Goal: Contribute content: Contribute content

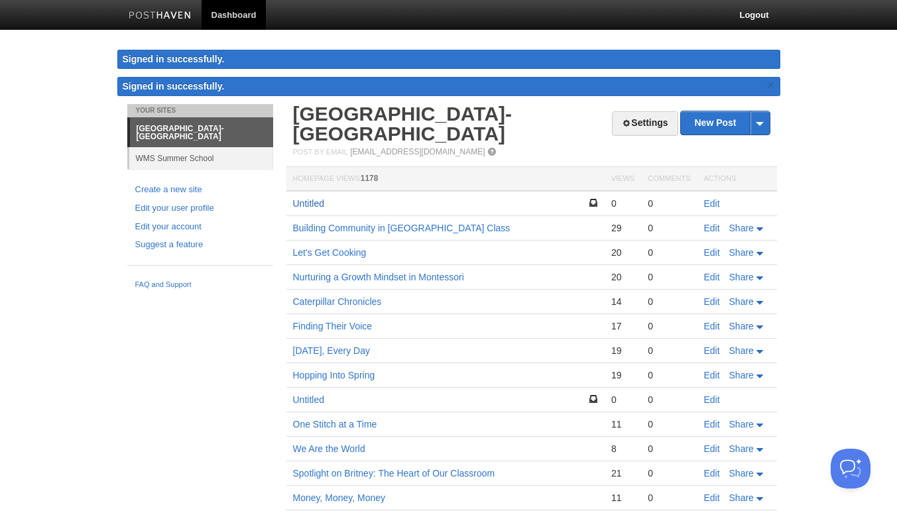
click at [322, 206] on link "Untitled" at bounding box center [308, 203] width 31 height 11
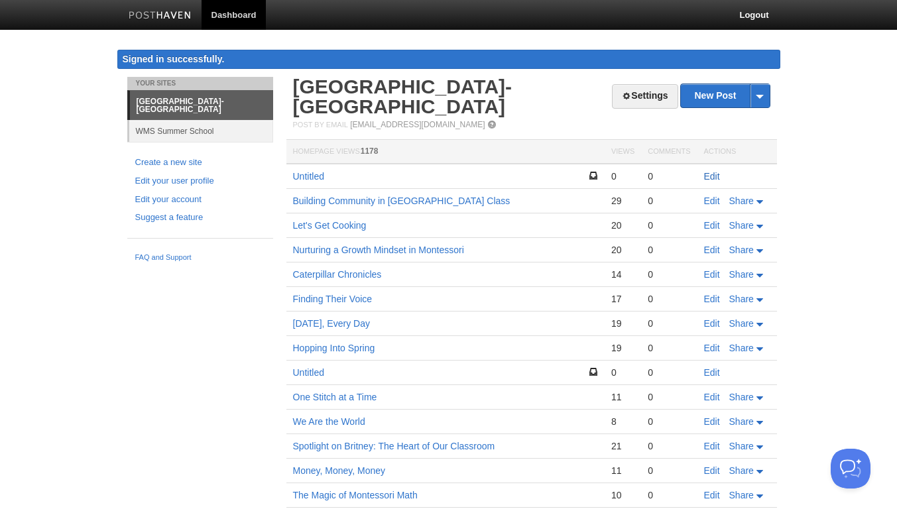
click at [708, 176] on link "Edit" at bounding box center [712, 176] width 16 height 11
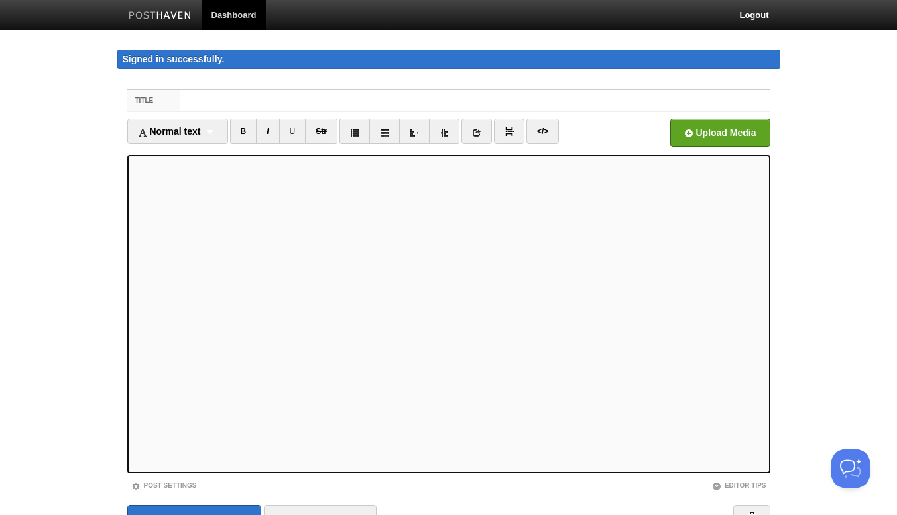
click at [157, 13] on img at bounding box center [160, 16] width 63 height 10
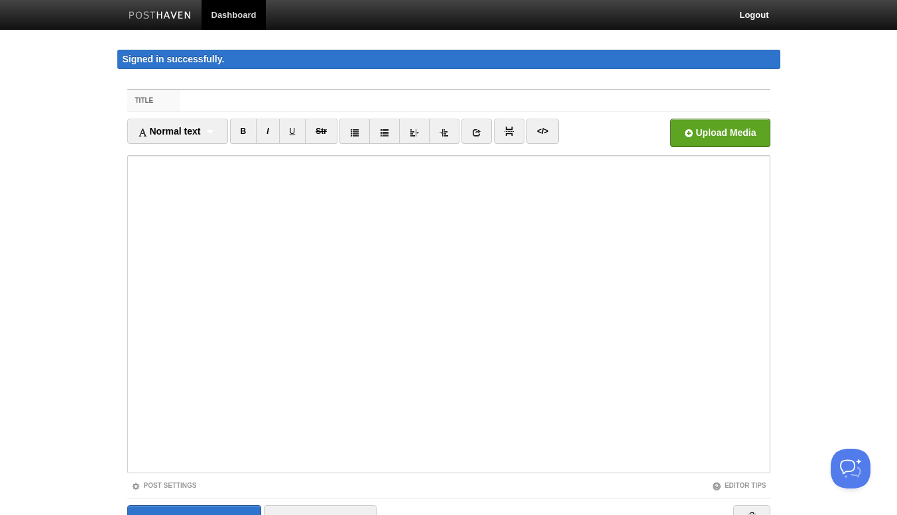
click at [167, 17] on img at bounding box center [160, 16] width 63 height 10
click at [231, 16] on link "Dashboard" at bounding box center [234, 15] width 65 height 30
click at [186, 505] on input "Save and Publish" at bounding box center [194, 521] width 135 height 33
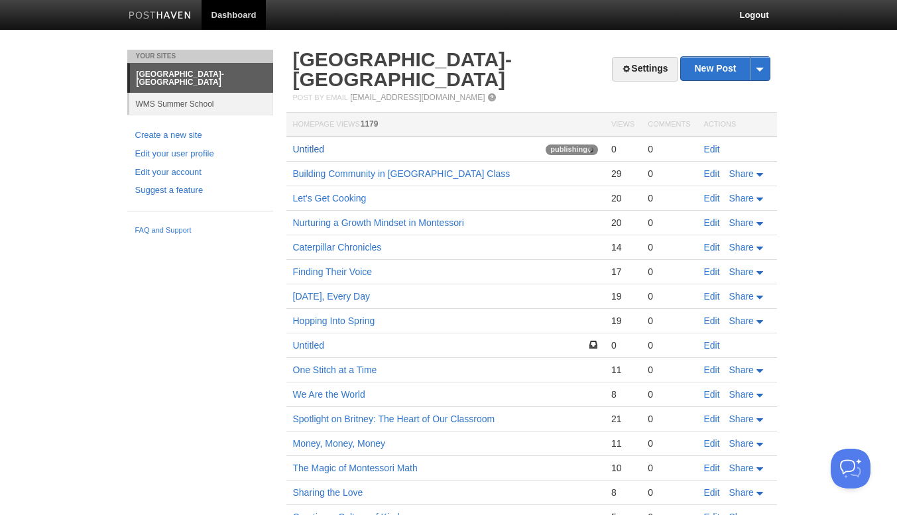
click at [321, 147] on link "Untitled" at bounding box center [308, 149] width 31 height 11
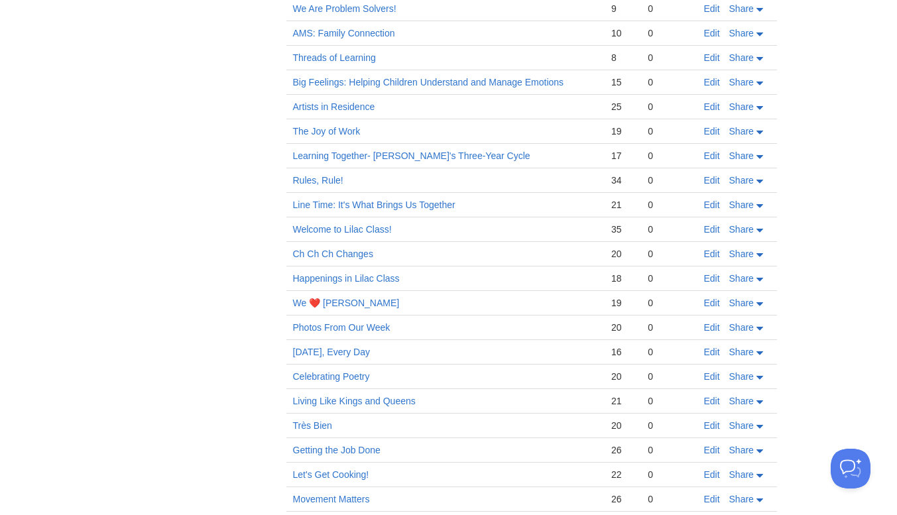
scroll to position [730, 0]
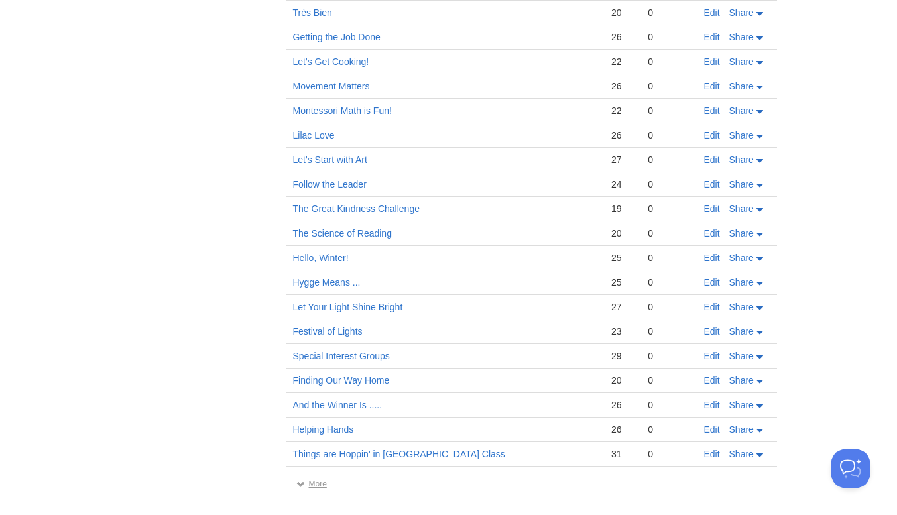
click at [311, 483] on link "More" at bounding box center [311, 483] width 31 height 9
click at [318, 481] on link "More" at bounding box center [311, 483] width 31 height 9
click at [323, 484] on link "More" at bounding box center [311, 483] width 31 height 9
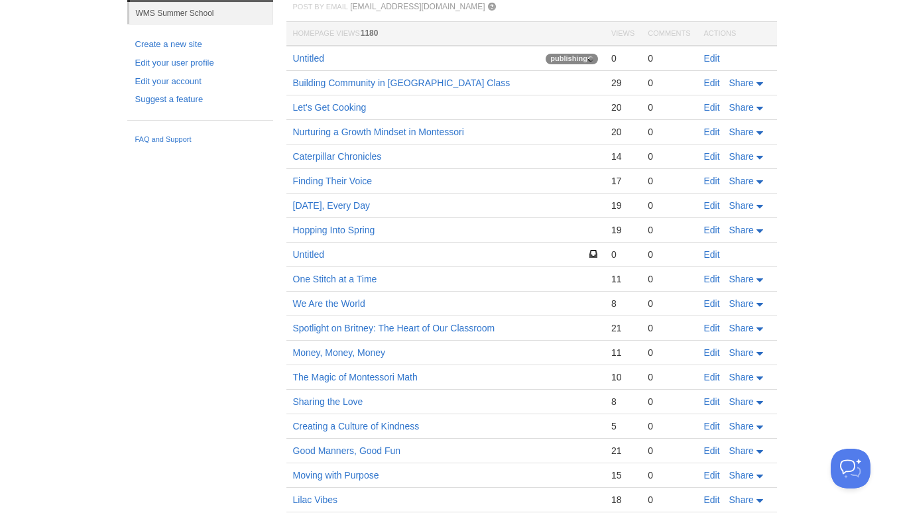
scroll to position [161, 0]
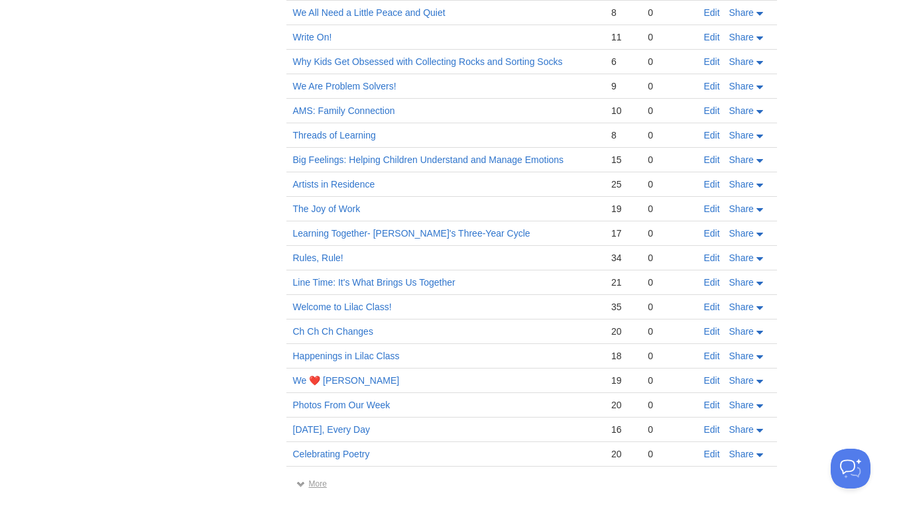
click at [318, 482] on link "More" at bounding box center [311, 483] width 31 height 9
click at [314, 482] on link "More" at bounding box center [311, 483] width 31 height 9
click at [320, 482] on link "More" at bounding box center [311, 483] width 31 height 9
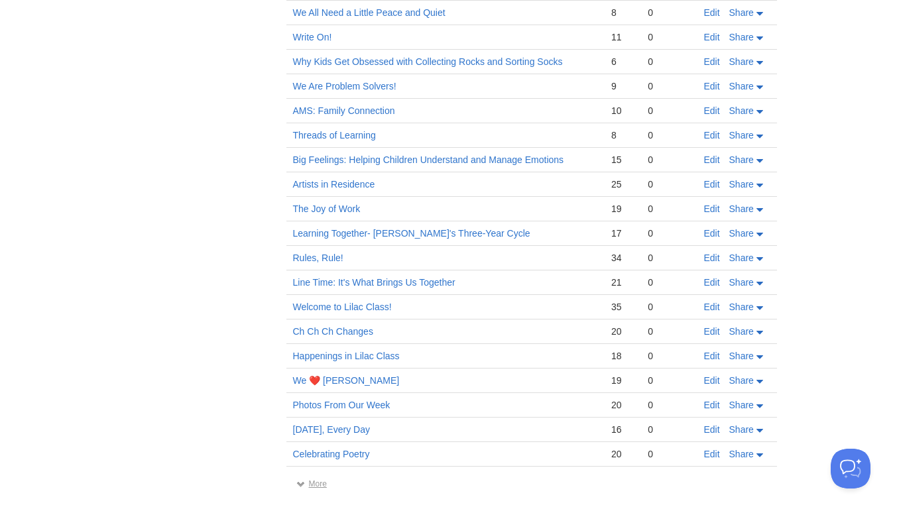
click at [320, 482] on link "More" at bounding box center [311, 483] width 31 height 9
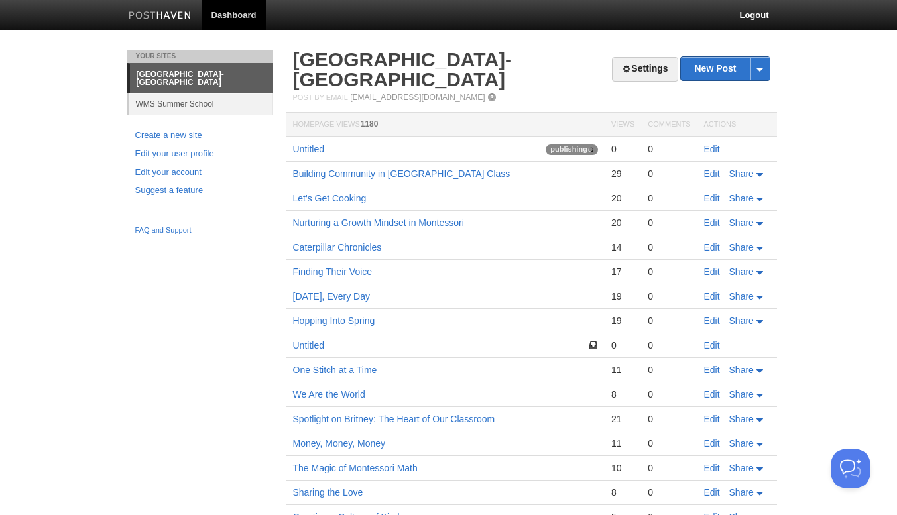
click at [388, 68] on link "[GEOGRAPHIC_DATA]- [GEOGRAPHIC_DATA]" at bounding box center [402, 69] width 219 height 42
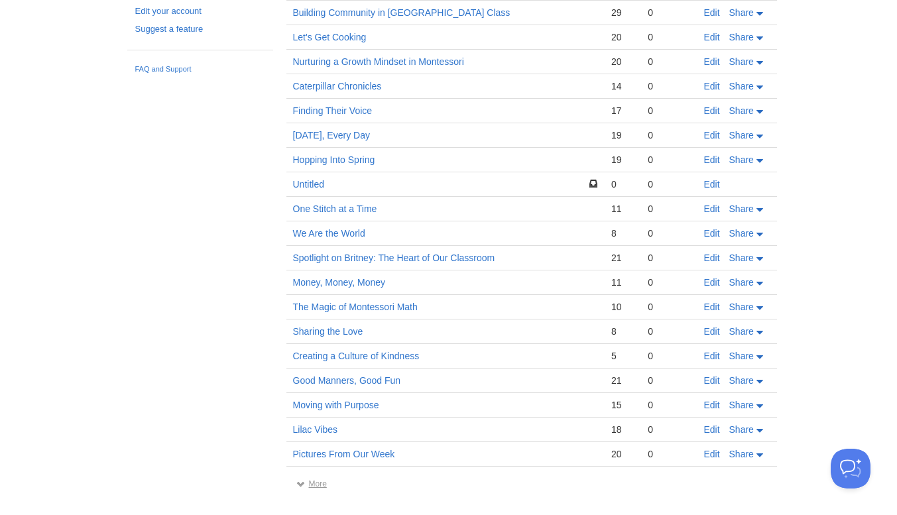
click at [314, 485] on link "More" at bounding box center [311, 483] width 31 height 9
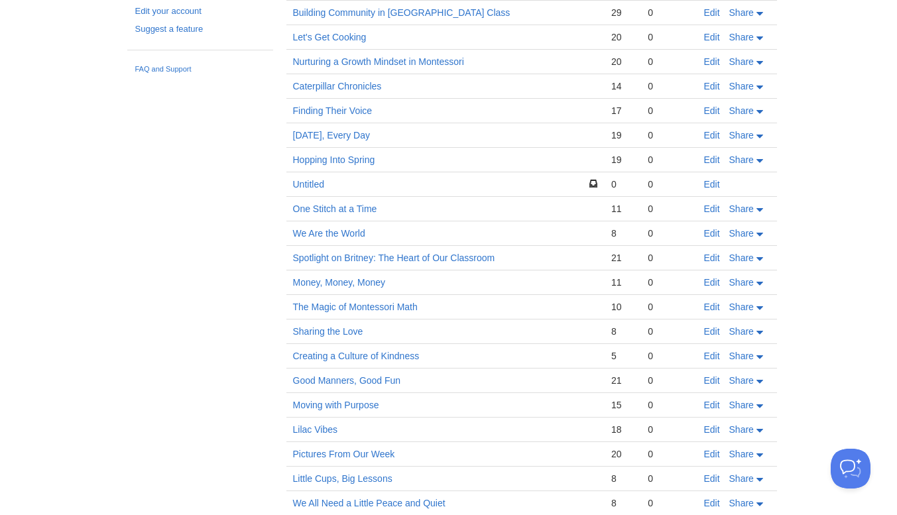
click at [311, 509] on div "Settings New Post by Web by Email [GEOGRAPHIC_DATA]- [GEOGRAPHIC_DATA] Post by …" at bounding box center [531, 447] width 497 height 1117
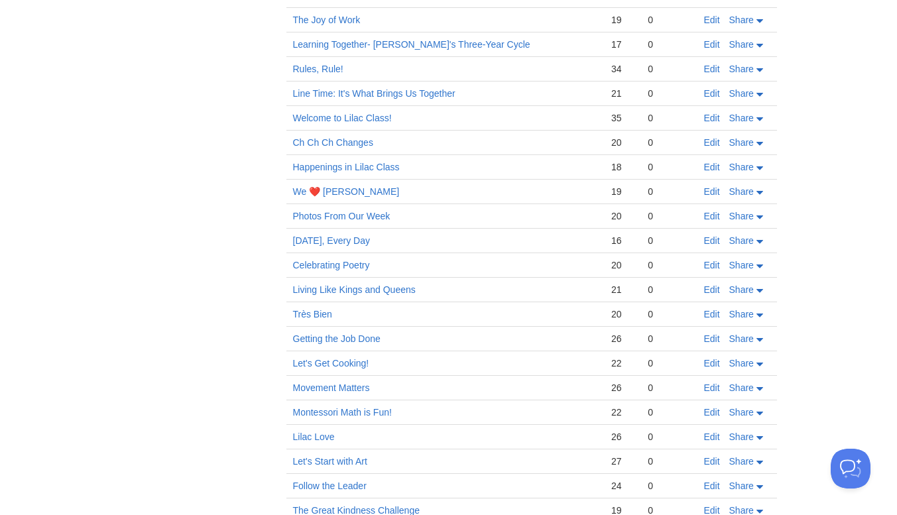
click at [322, 501] on div "Settings New Post by Web by Email [GEOGRAPHIC_DATA]- [GEOGRAPHIC_DATA] Post by …" at bounding box center [531, 13] width 497 height 1608
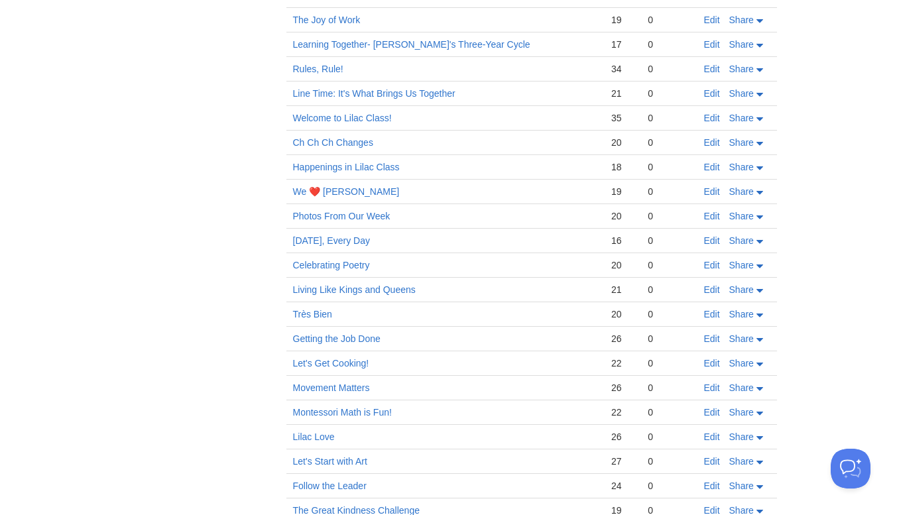
scroll to position [1142, 0]
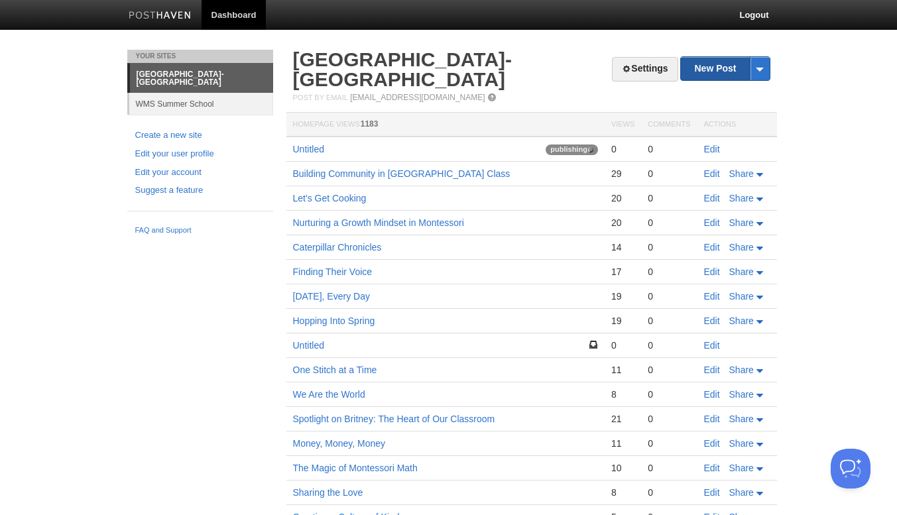
click at [714, 69] on link "New Post" at bounding box center [725, 68] width 88 height 23
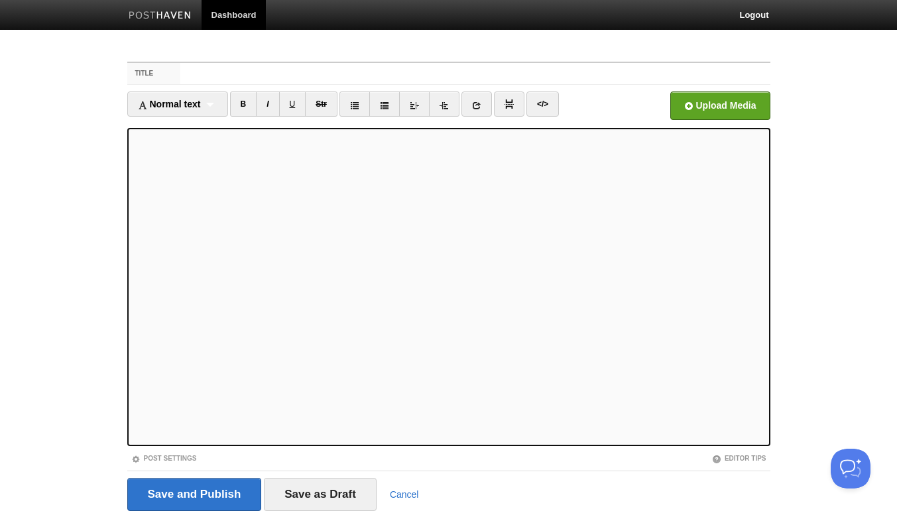
click at [243, 101] on link "B" at bounding box center [243, 104] width 27 height 25
click at [233, 105] on link "B" at bounding box center [243, 104] width 27 height 25
click at [247, 106] on link "B" at bounding box center [243, 104] width 27 height 25
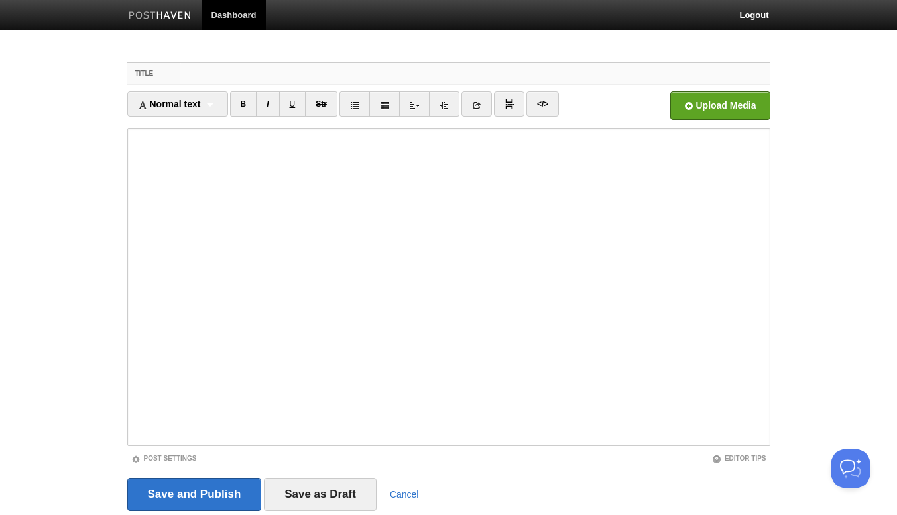
click at [231, 76] on input "Title" at bounding box center [474, 73] width 589 height 21
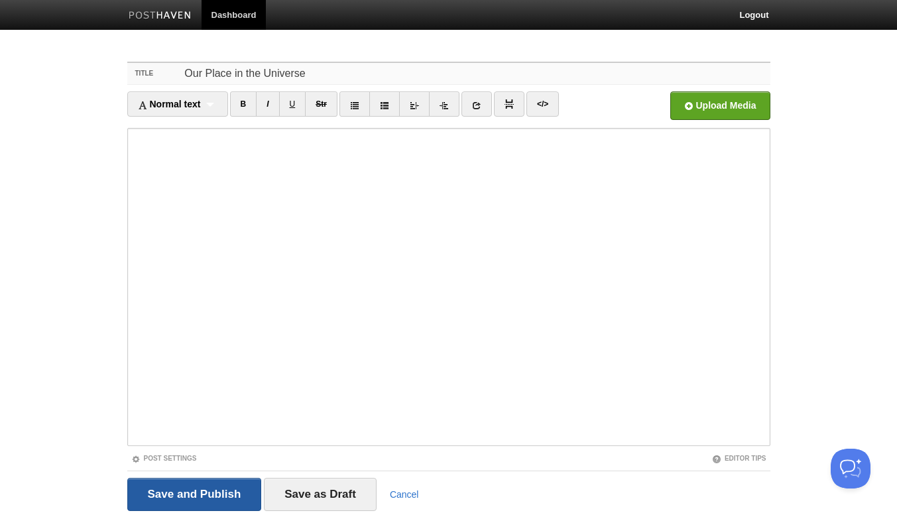
type input "Our Place in the Universe"
click at [203, 497] on input "Save and Publish" at bounding box center [194, 494] width 135 height 33
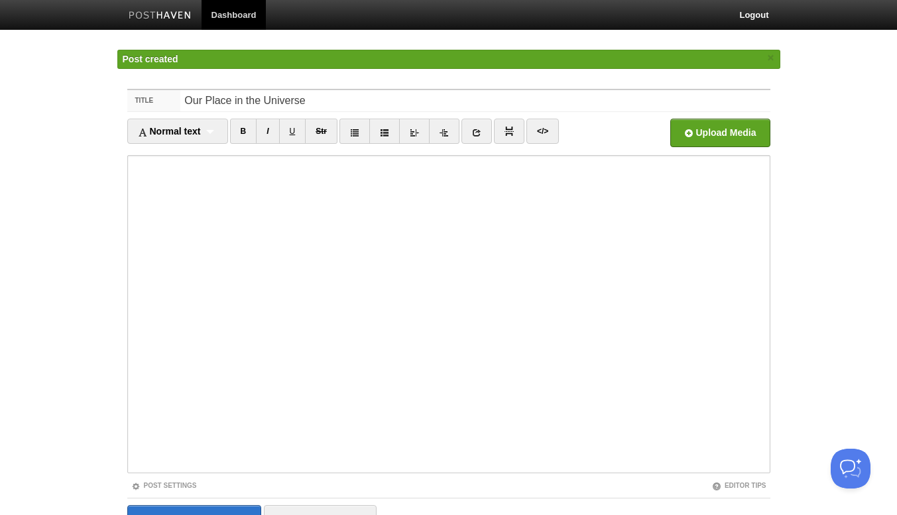
click at [162, 13] on img at bounding box center [160, 16] width 63 height 10
